Goal: Find specific page/section: Find specific page/section

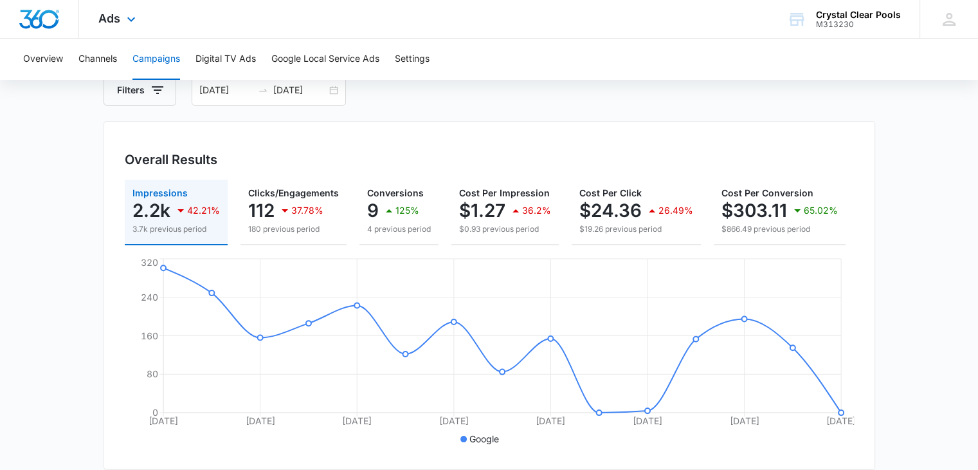
scroll to position [77, 0]
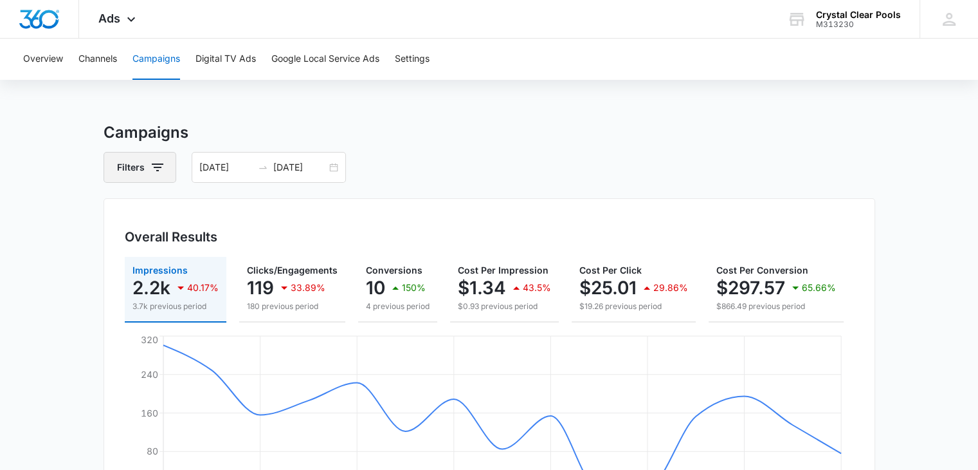
click at [142, 161] on button "Filters" at bounding box center [140, 167] width 73 height 31
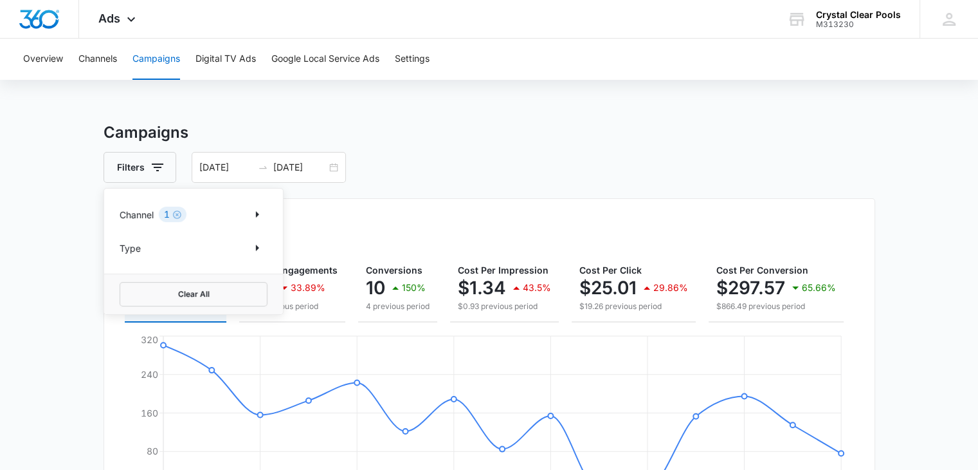
click at [147, 214] on p "Channel" at bounding box center [137, 215] width 34 height 14
click at [255, 219] on icon "Show Channel filters" at bounding box center [257, 213] width 15 height 15
click at [127, 280] on icon at bounding box center [127, 279] width 12 height 12
click at [120, 278] on input "Facebook / Instagram" at bounding box center [120, 278] width 1 height 1
checkbox input "true"
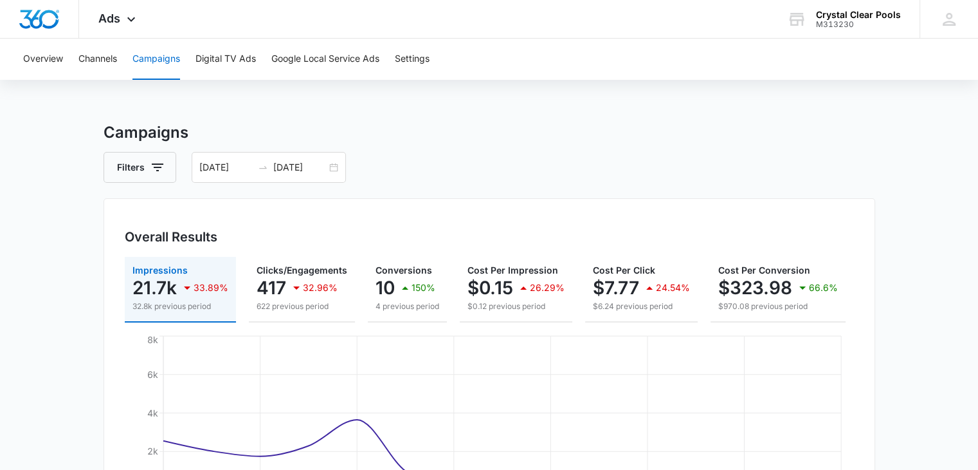
click at [426, 143] on h3 "Campaigns" at bounding box center [490, 132] width 772 height 23
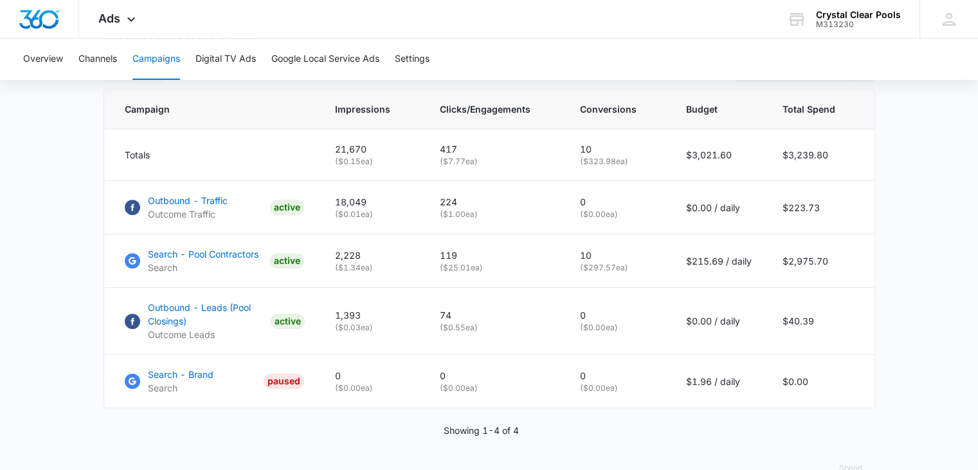
scroll to position [540, 0]
click at [203, 259] on p "Search - Pool Contractors" at bounding box center [203, 253] width 111 height 14
